Goal: Find specific page/section: Find specific page/section

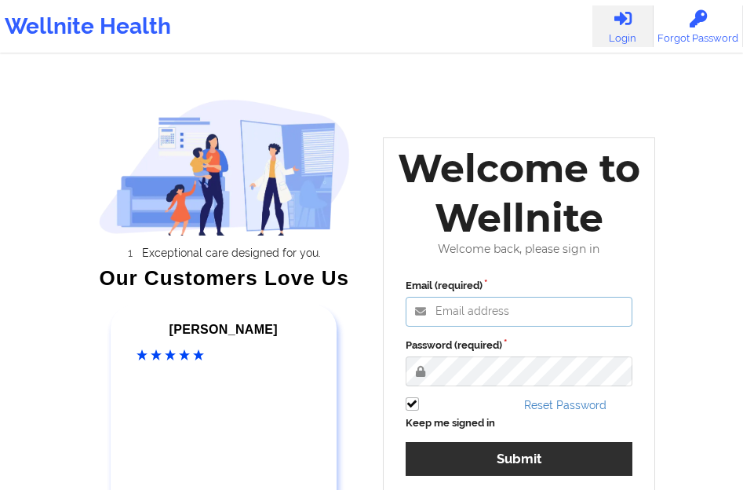
type input "[EMAIL_ADDRESS][DOMAIN_NAME]"
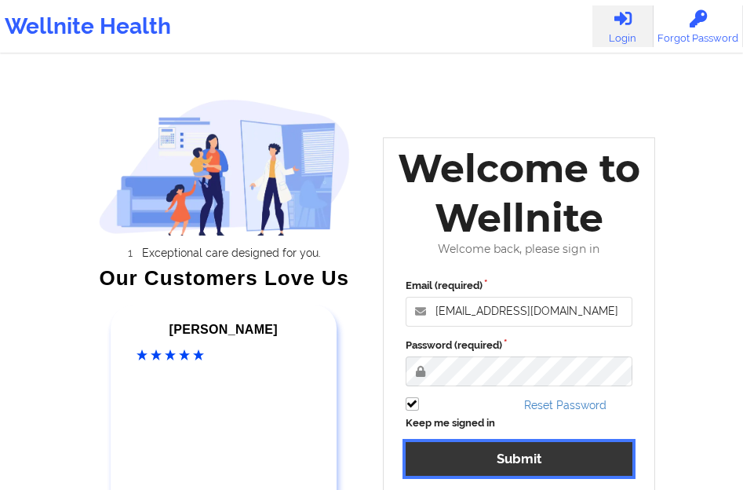
click at [486, 472] on button "Submit" at bounding box center [520, 459] width 228 height 34
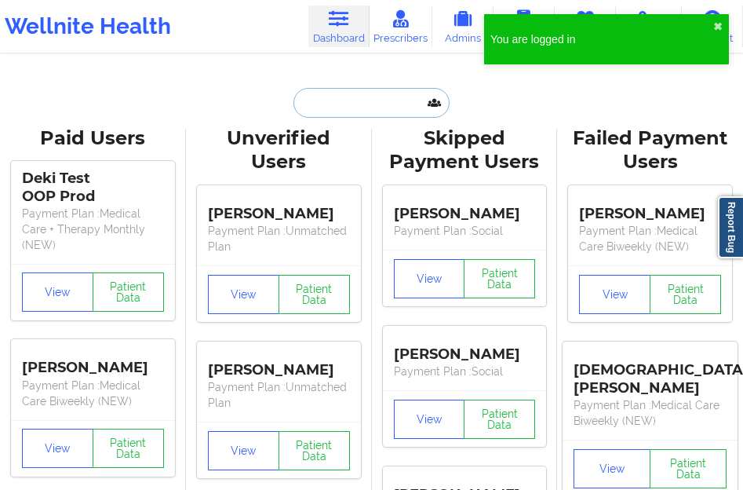
click at [331, 117] on input "text" at bounding box center [371, 103] width 155 height 30
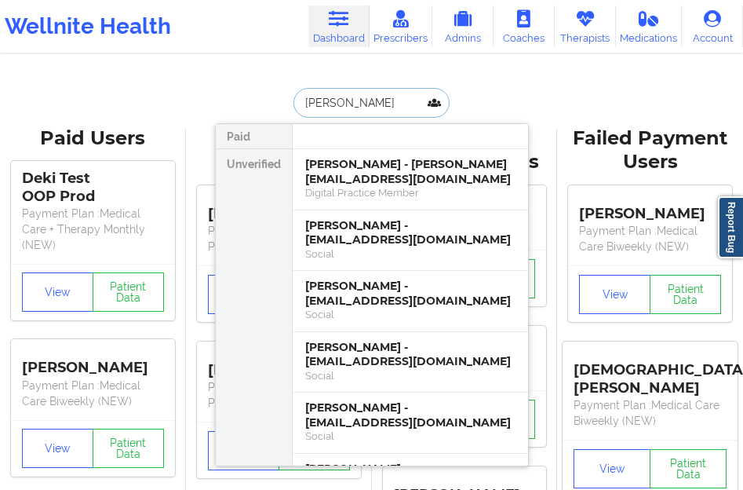
type input "[PERSON_NAME]"
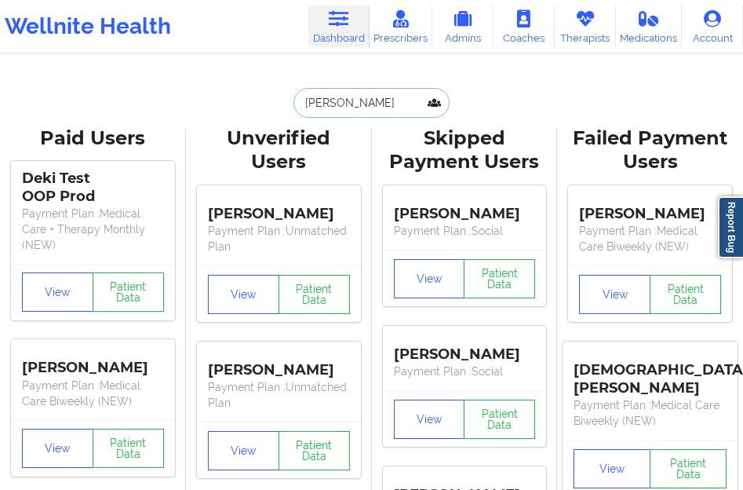
click at [388, 102] on input "[PERSON_NAME]" at bounding box center [371, 103] width 155 height 30
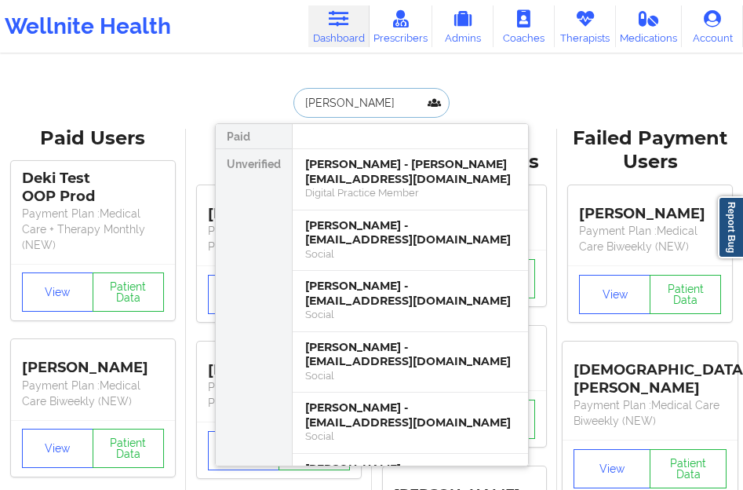
drag, startPoint x: 346, startPoint y: 106, endPoint x: 282, endPoint y: 107, distance: 64.4
click at [282, 107] on div "[PERSON_NAME] Paid Unverified [PERSON_NAME] - [PERSON_NAME][EMAIL_ADDRESS][DOMA…" at bounding box center [372, 103] width 314 height 30
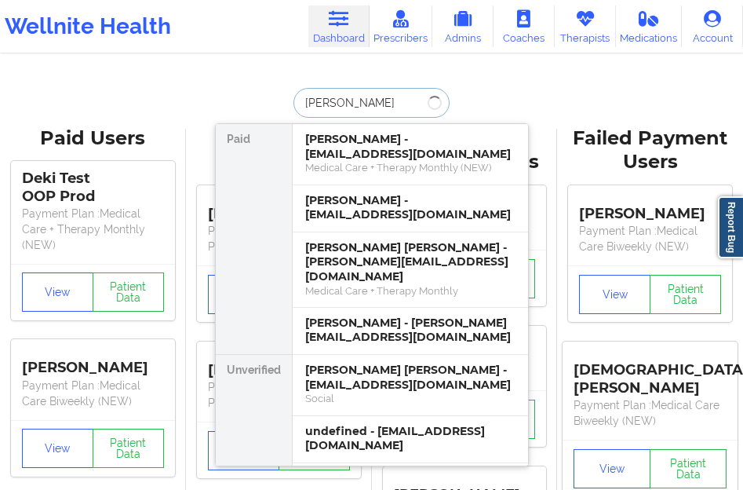
type input "[PERSON_NAME]"
